Goal: Find specific page/section: Find specific page/section

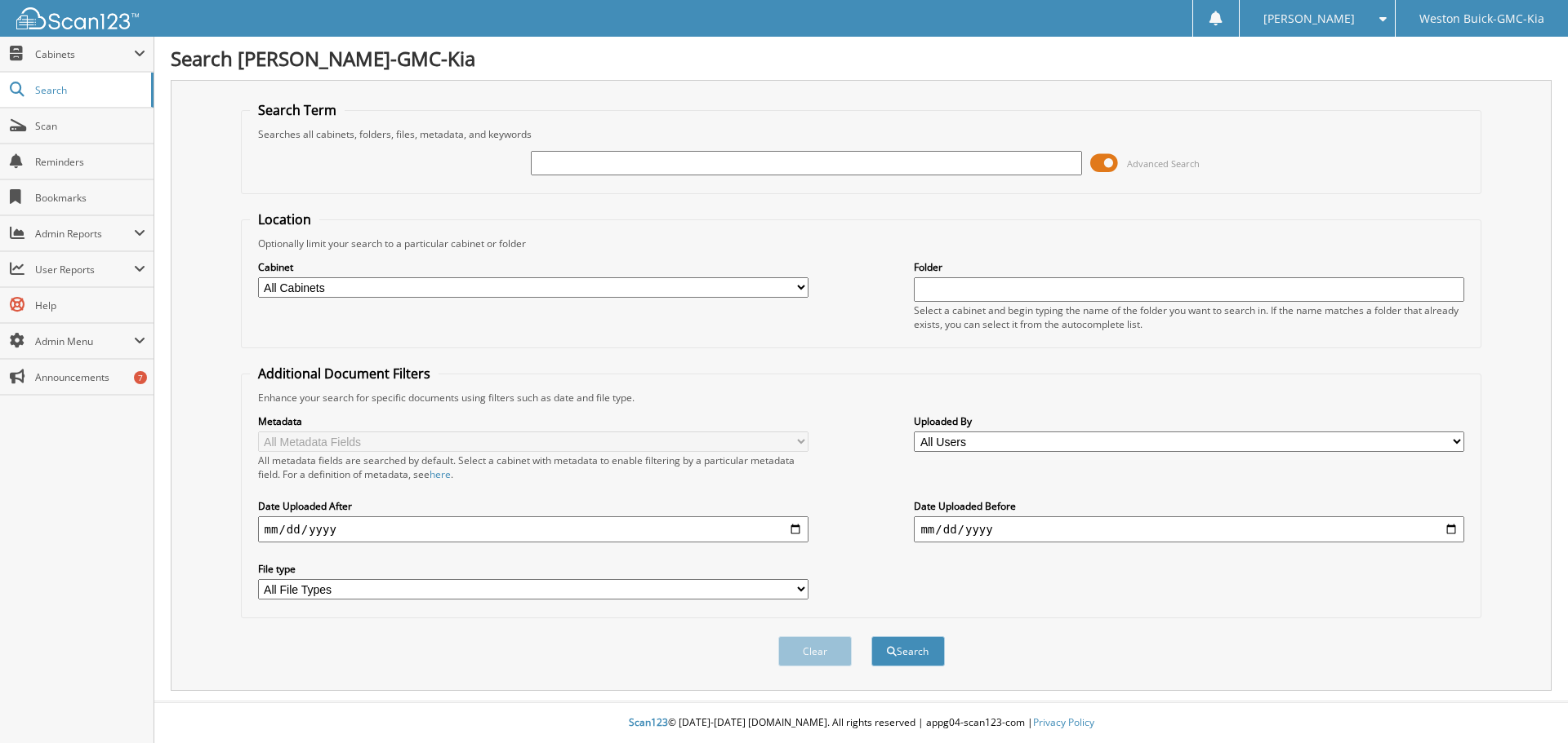
click at [785, 172] on input "text" at bounding box center [806, 163] width 550 height 24
type input "171292"
click at [871, 636] on button "Search" at bounding box center [908, 651] width 73 height 31
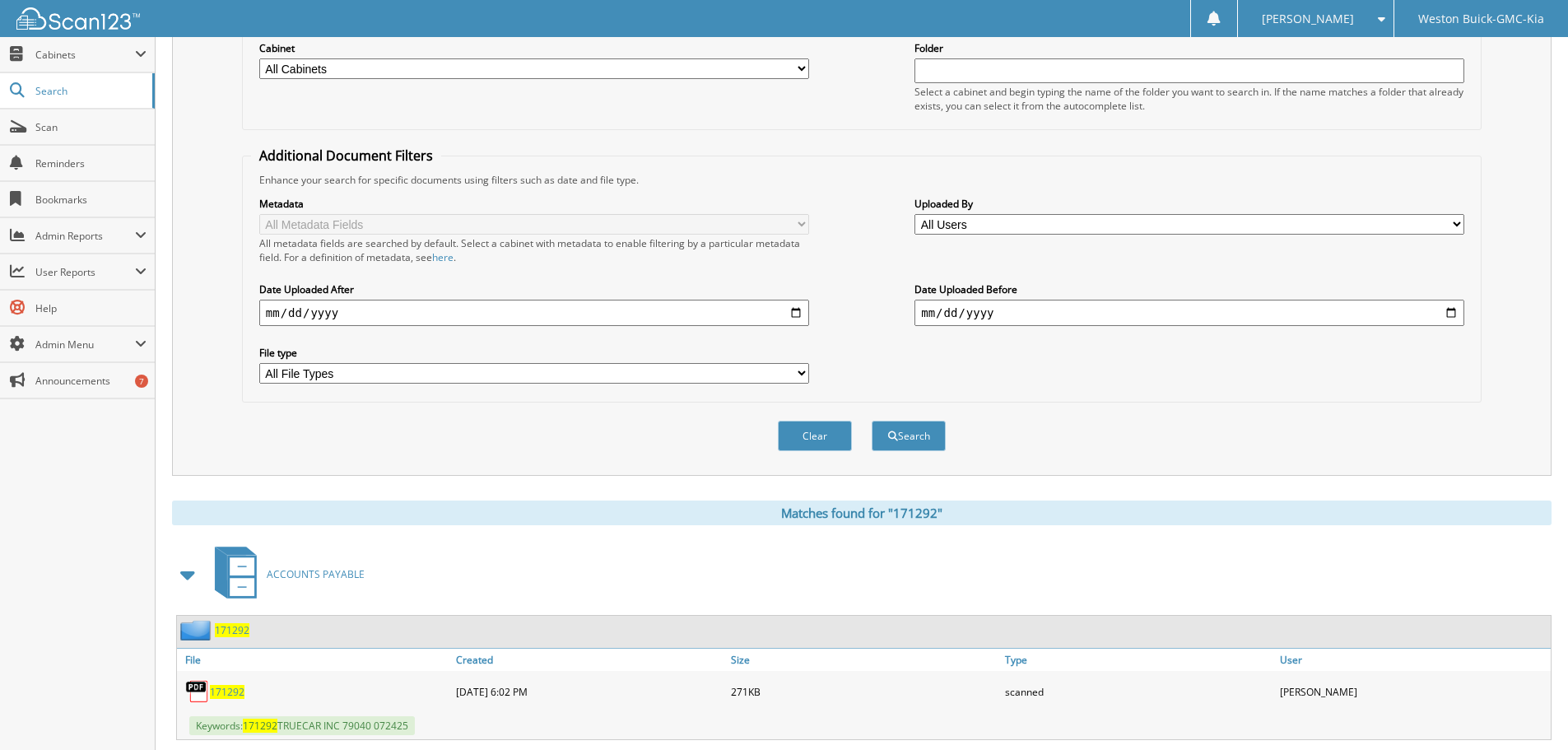
scroll to position [247, 0]
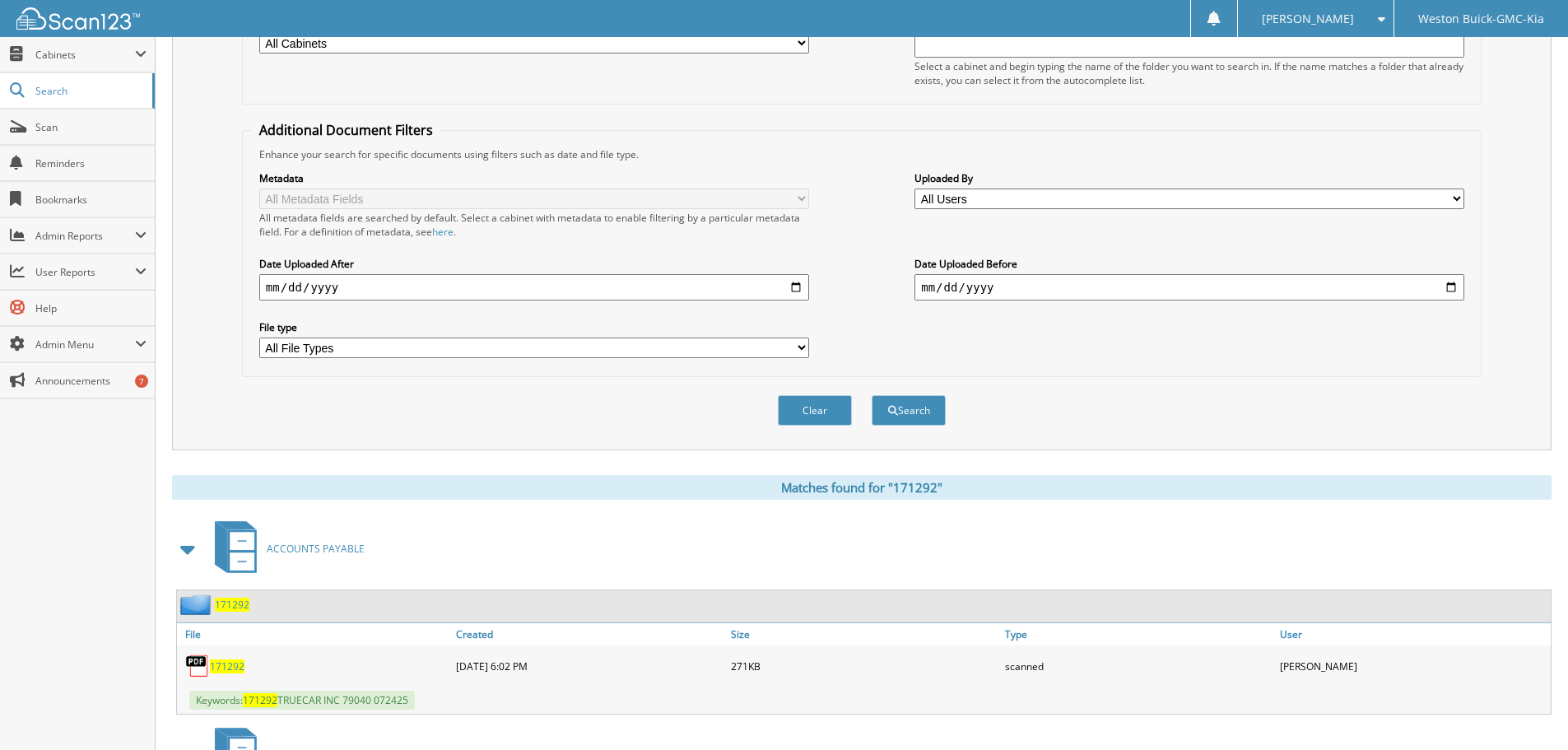
click at [225, 667] on span "171292" at bounding box center [226, 667] width 34 height 14
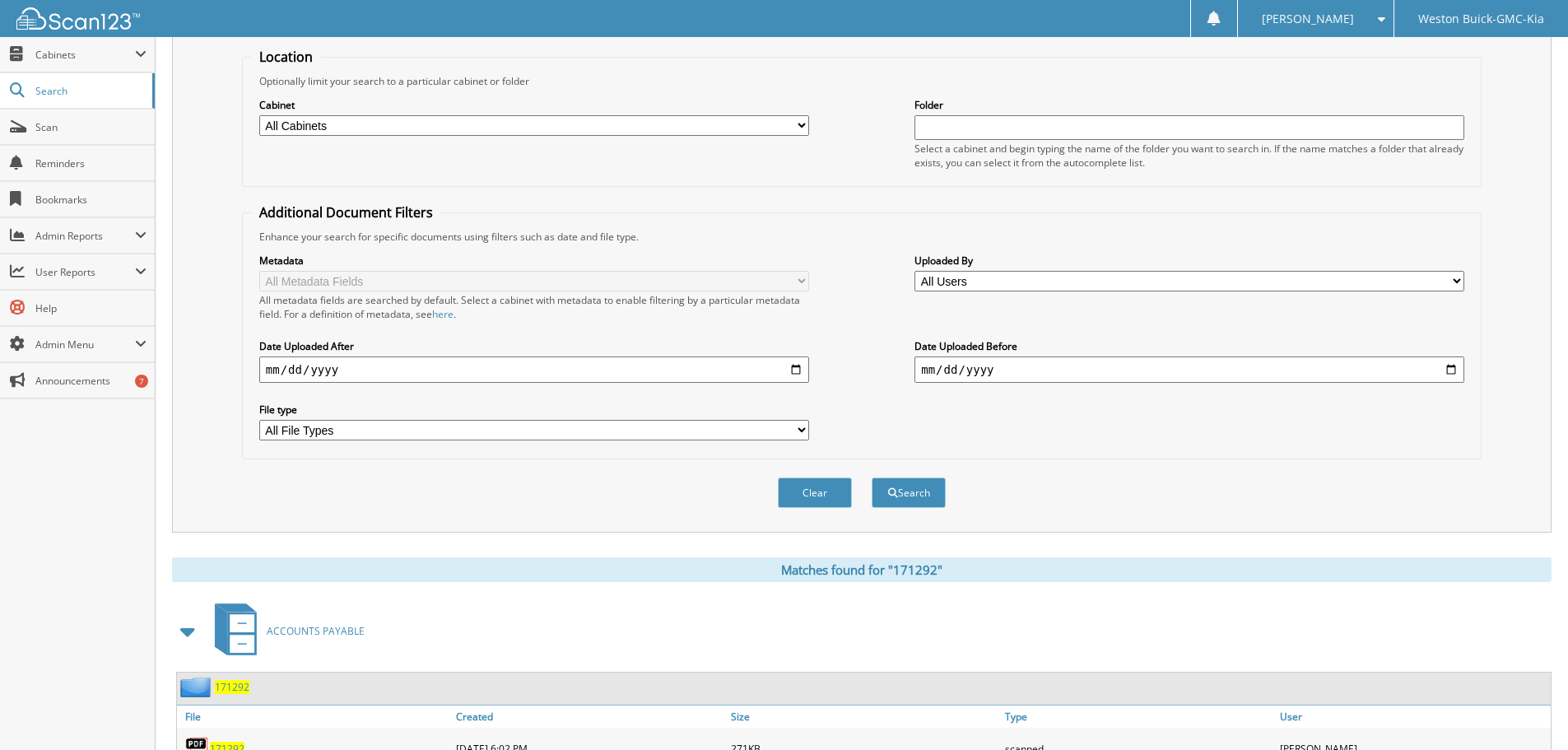
scroll to position [0, 0]
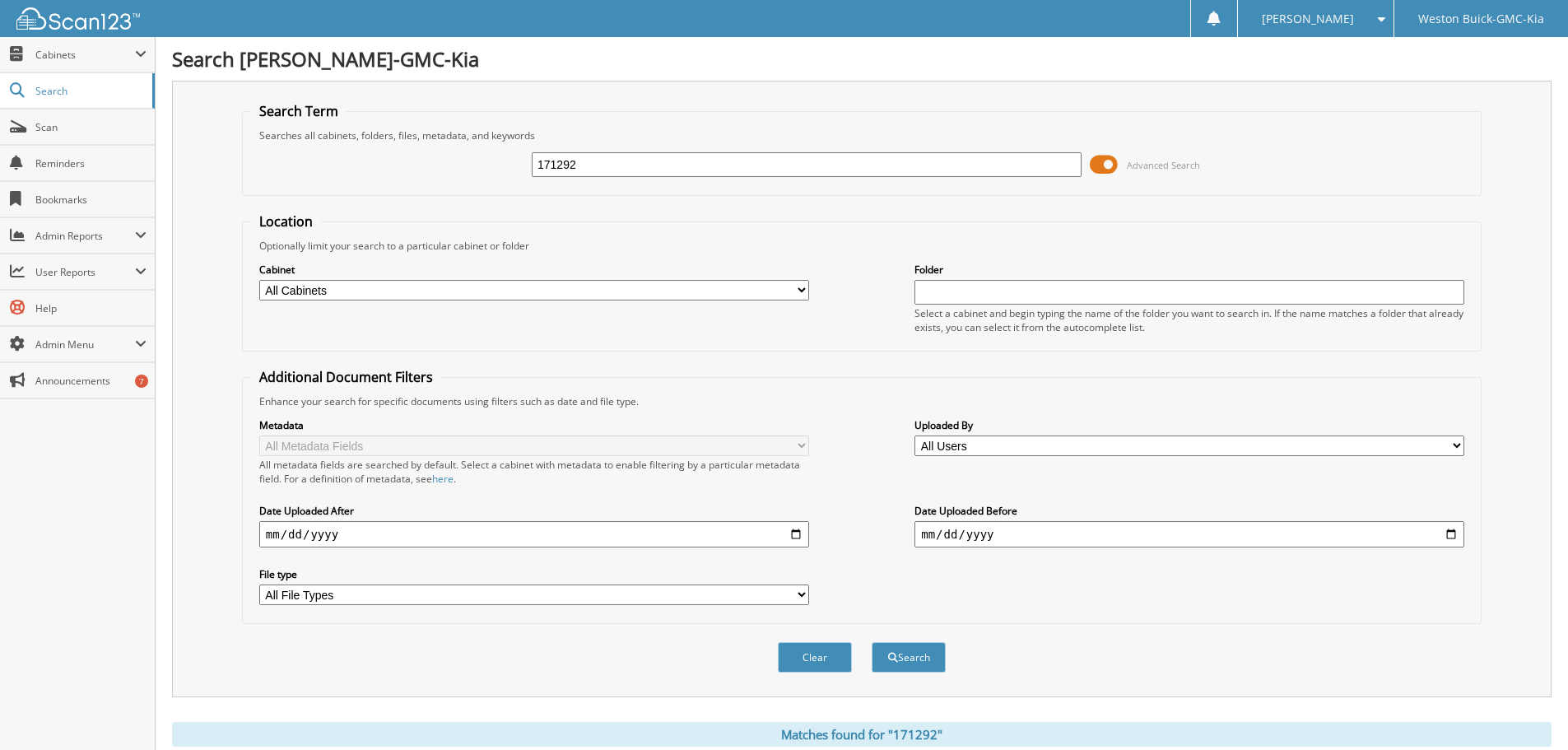
drag, startPoint x: 585, startPoint y: 157, endPoint x: 506, endPoint y: 158, distance: 79.0
click at [506, 158] on div "171292 Advanced Search" at bounding box center [862, 165] width 1222 height 44
type input "170541"
click at [872, 642] on button "Search" at bounding box center [909, 657] width 74 height 31
drag, startPoint x: 607, startPoint y: 165, endPoint x: 521, endPoint y: 166, distance: 86.0
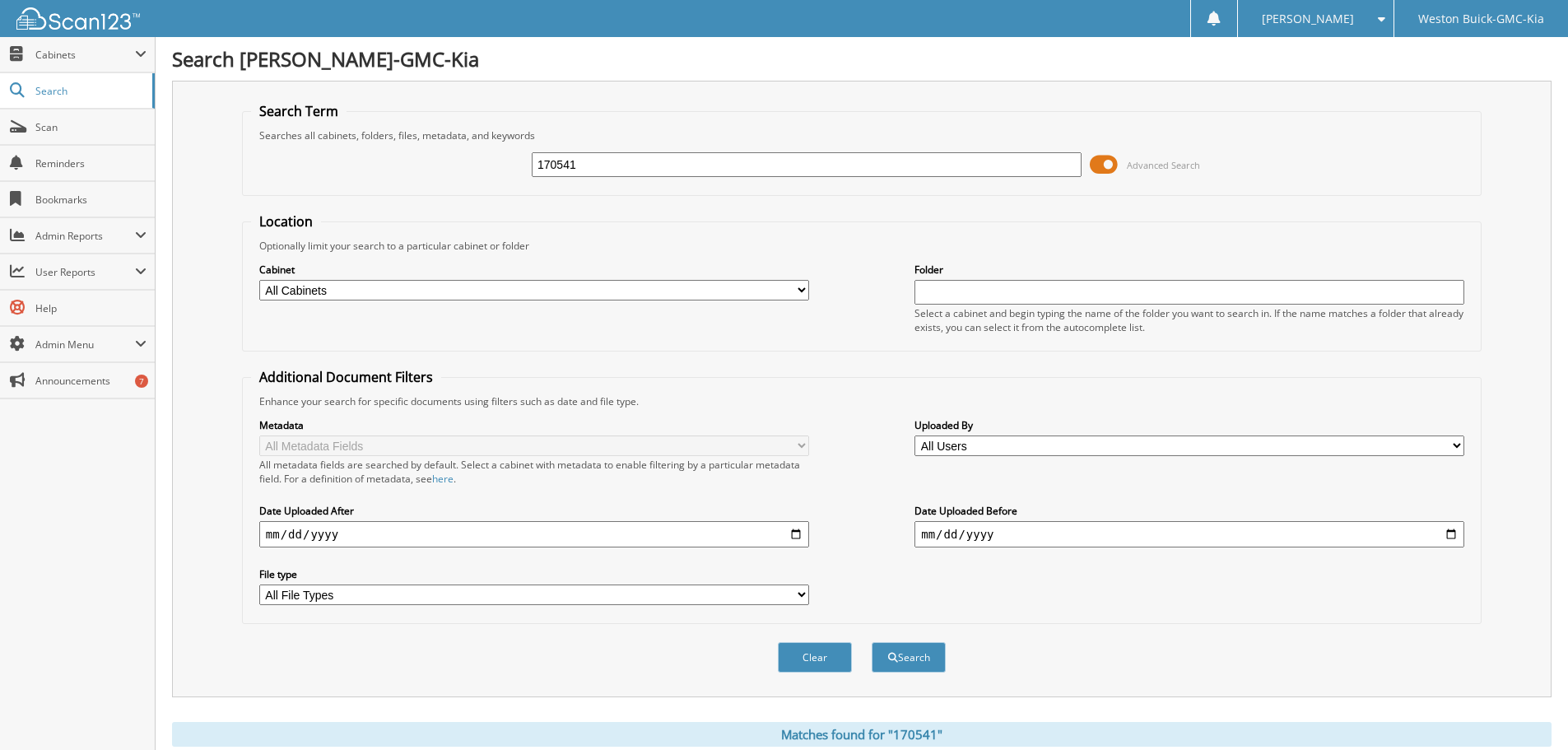
click at [521, 166] on div "170541 Advanced Search" at bounding box center [862, 165] width 1222 height 44
type input "166562"
click at [872, 642] on button "Search" at bounding box center [909, 657] width 74 height 31
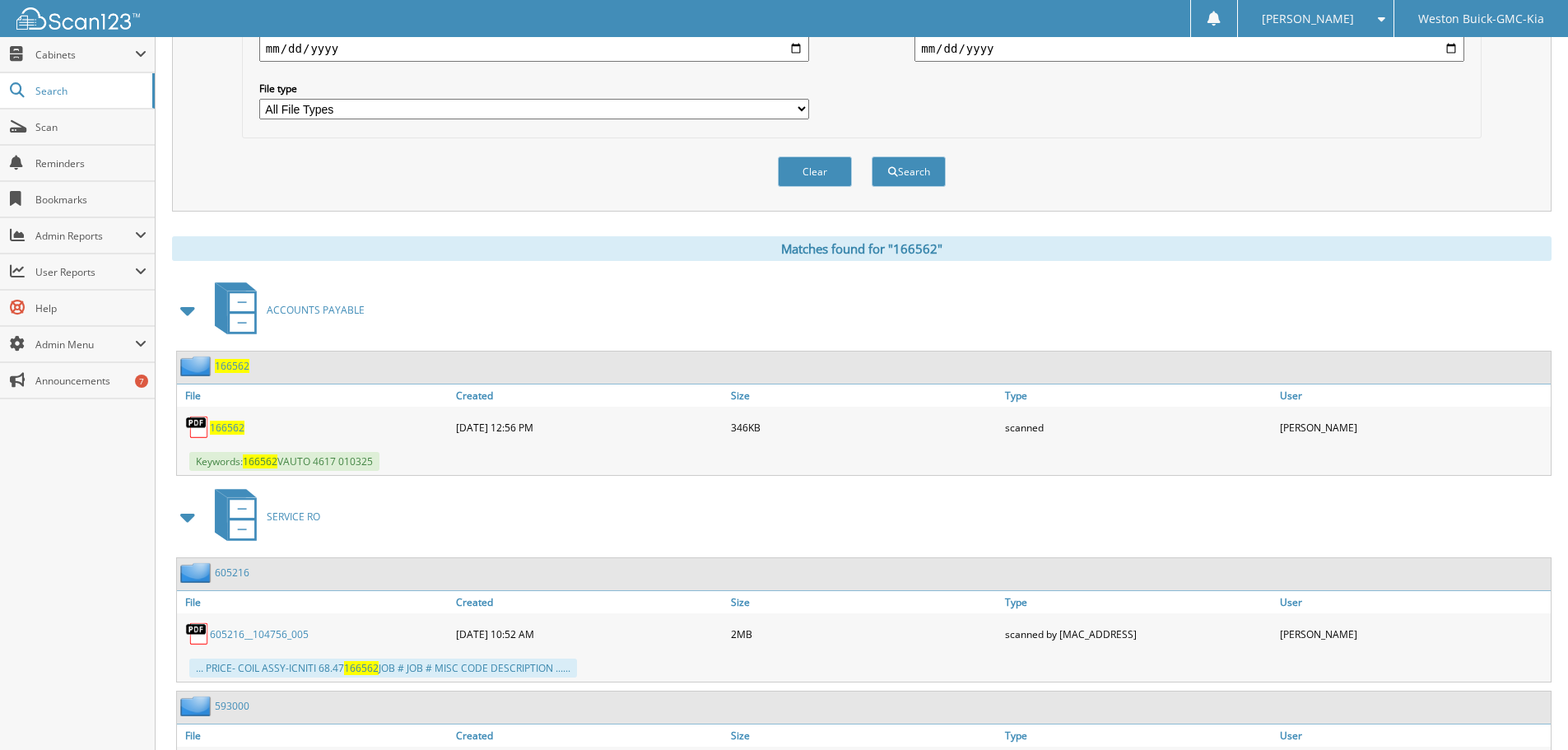
scroll to position [494, 0]
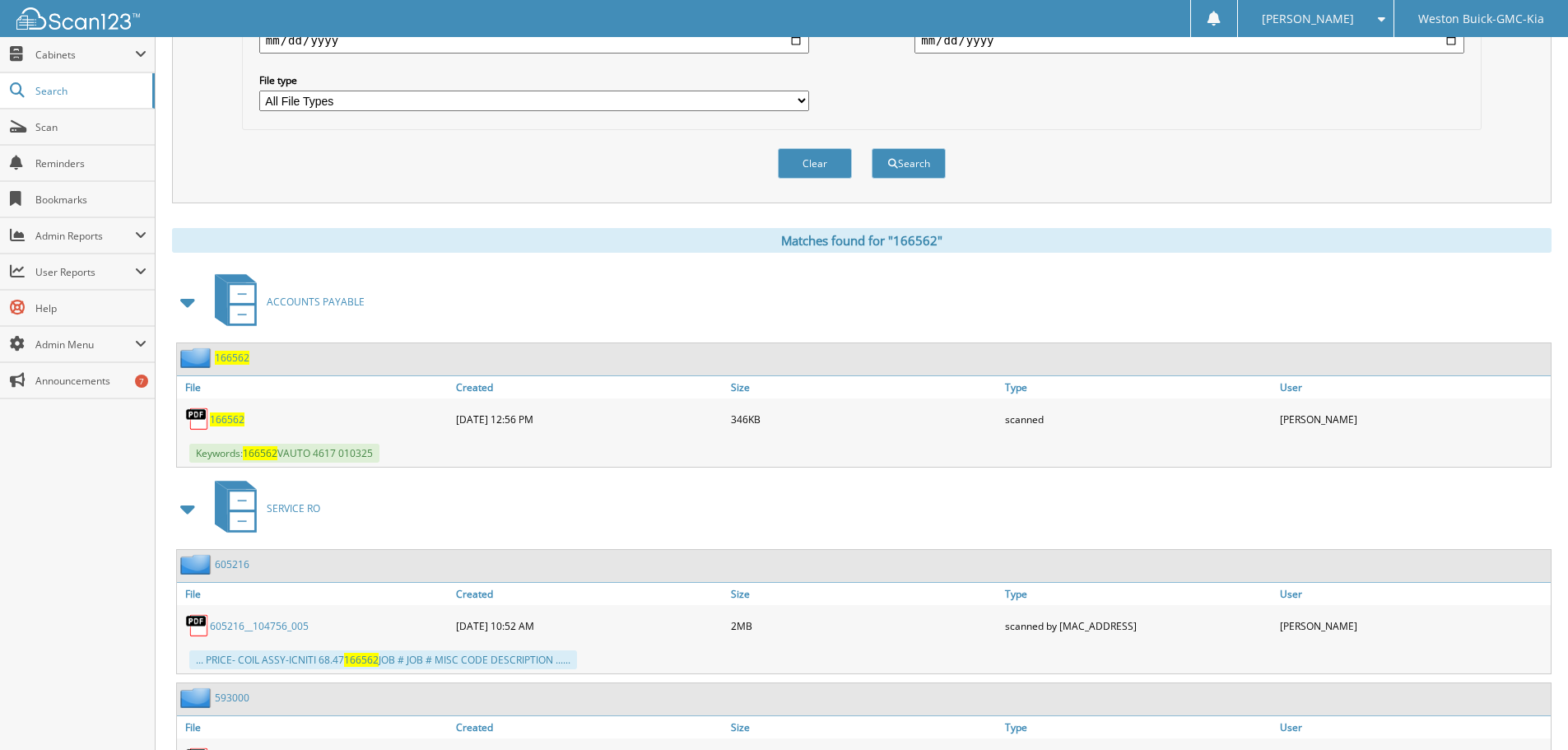
click at [218, 419] on span "166562" at bounding box center [226, 420] width 34 height 14
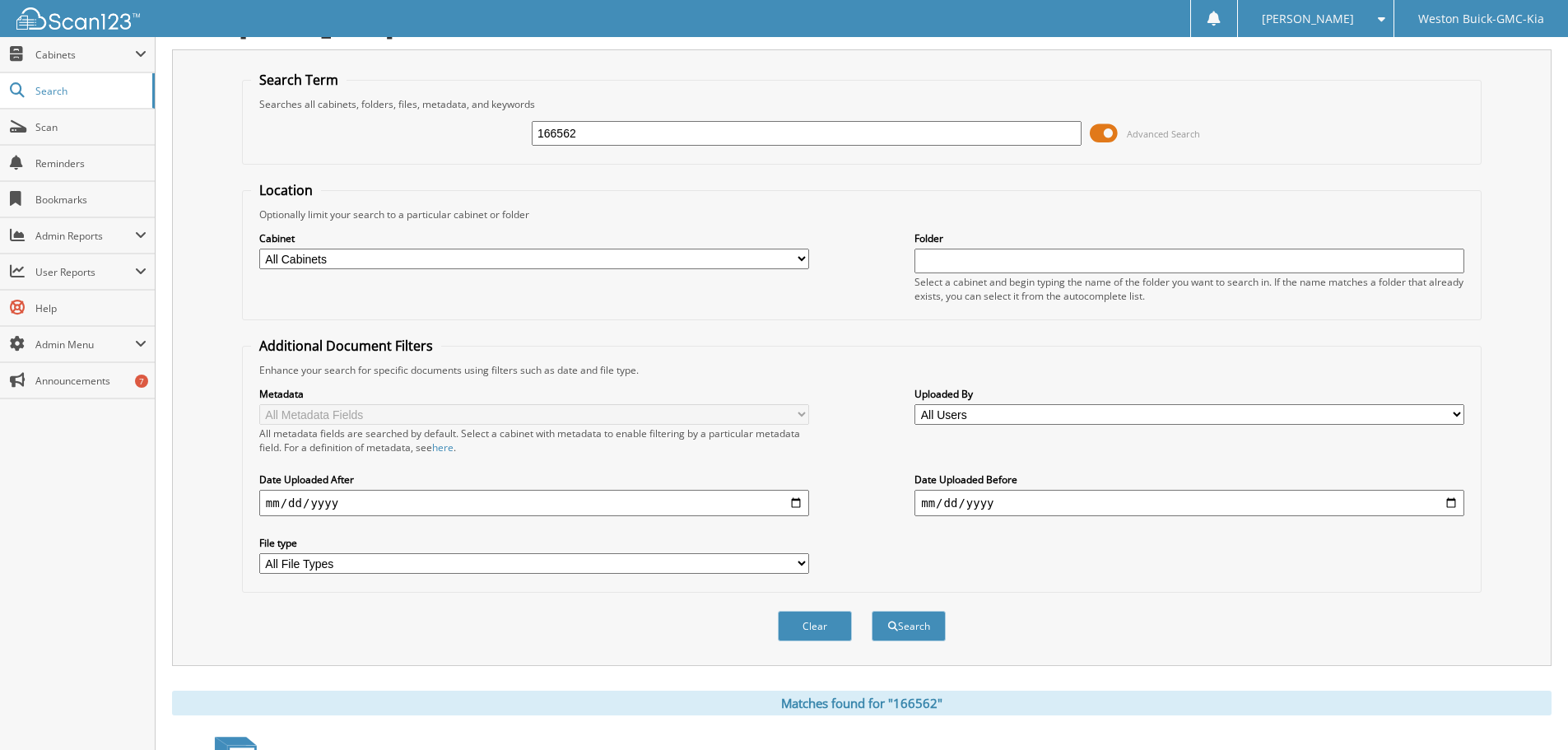
scroll to position [0, 0]
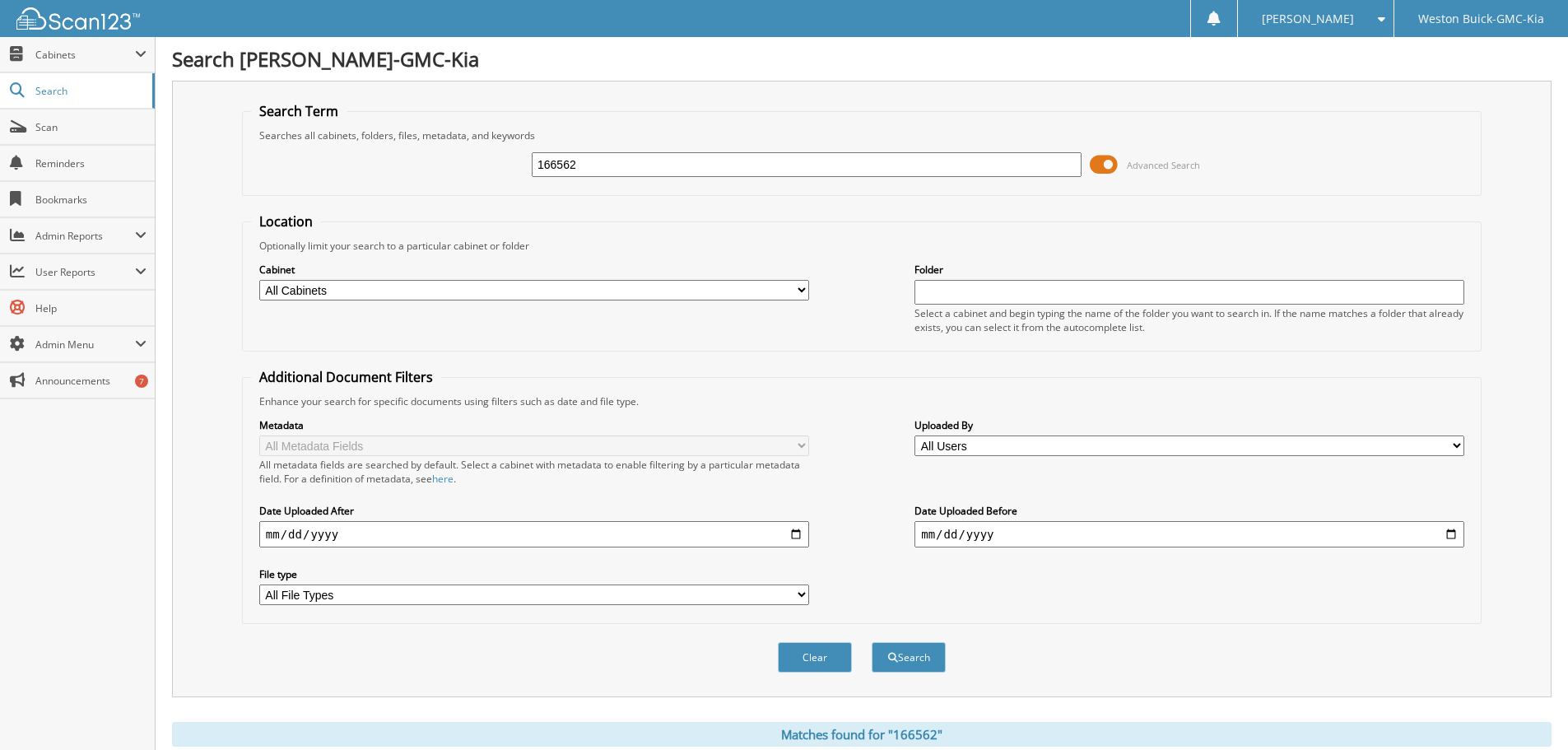
drag, startPoint x: 630, startPoint y: 167, endPoint x: 447, endPoint y: 154, distance: 183.5
click at [447, 154] on div "166562 Advanced Search" at bounding box center [862, 165] width 1222 height 44
type input "171890"
click at [872, 642] on button "Search" at bounding box center [909, 657] width 74 height 31
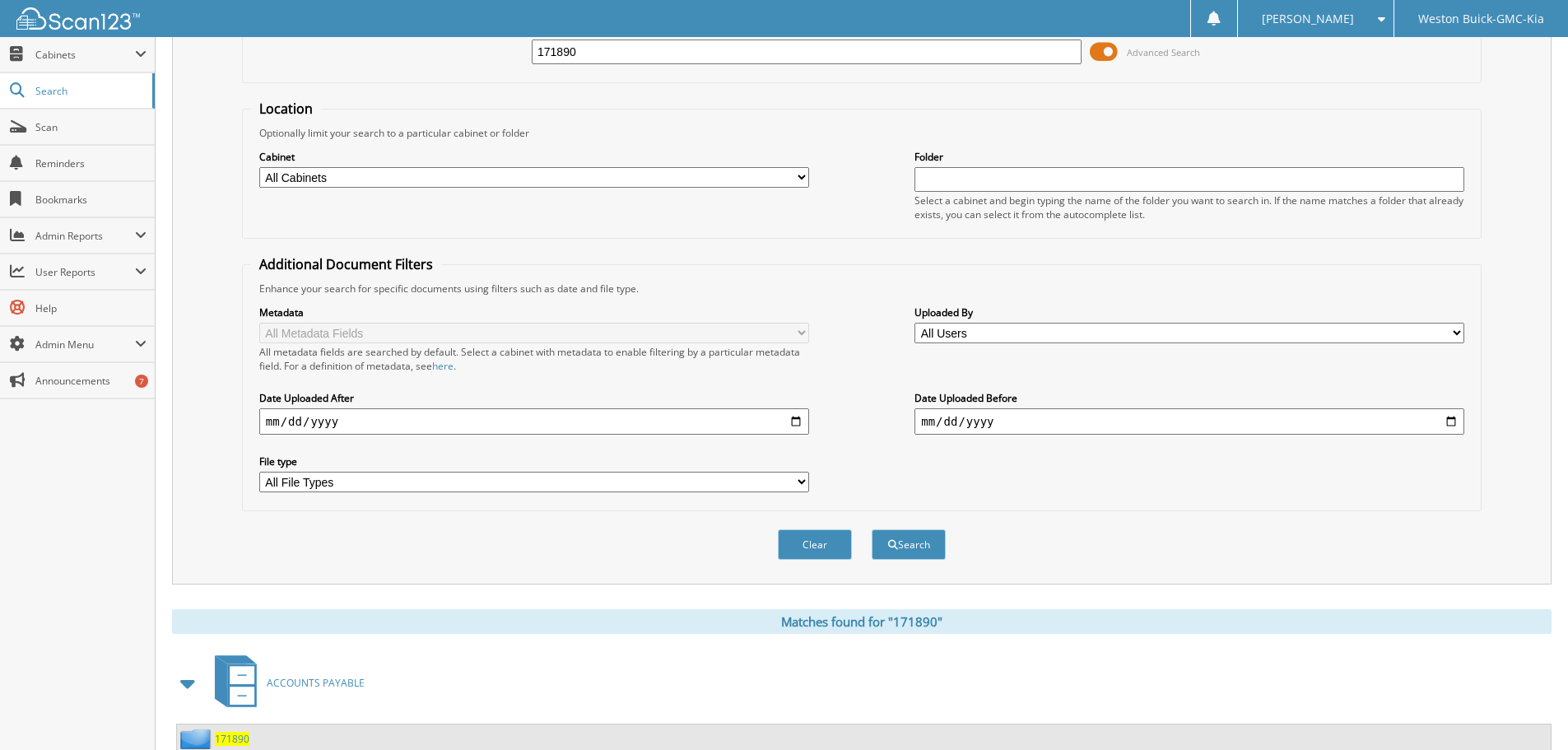
scroll to position [412, 0]
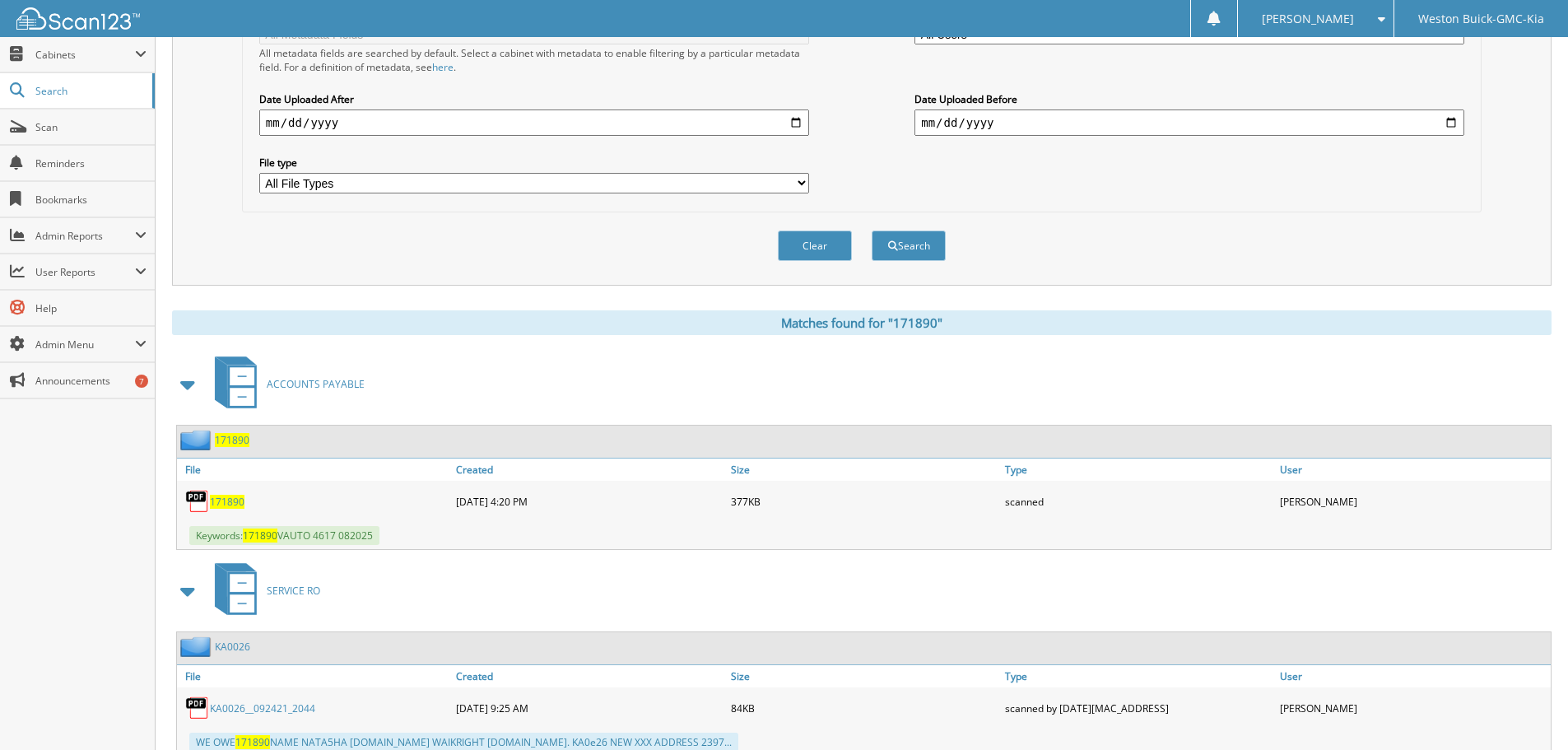
click at [235, 504] on span "171890" at bounding box center [226, 502] width 34 height 14
